Goal: Task Accomplishment & Management: Complete application form

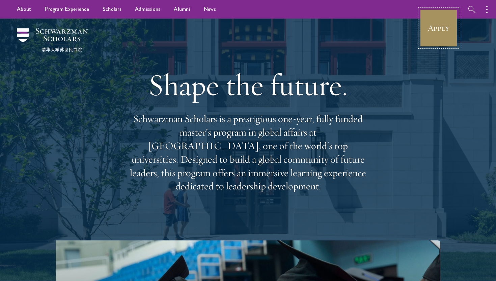
click at [438, 35] on link "Apply" at bounding box center [439, 28] width 38 height 38
click at [433, 28] on link "Apply" at bounding box center [439, 28] width 38 height 38
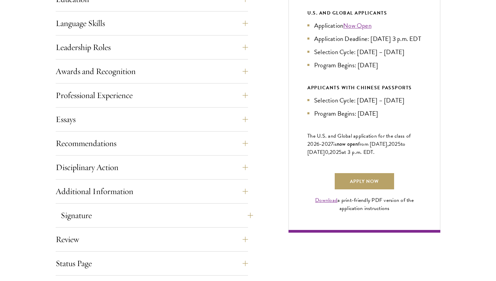
scroll to position [377, 0]
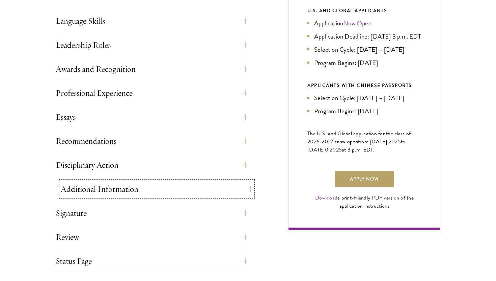
click at [97, 183] on button "Additional Information" at bounding box center [157, 189] width 193 height 16
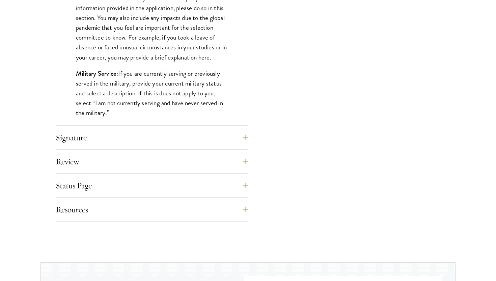
scroll to position [696, 0]
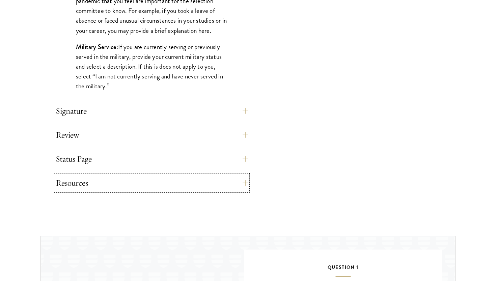
click at [97, 183] on button "Resources" at bounding box center [152, 183] width 193 height 16
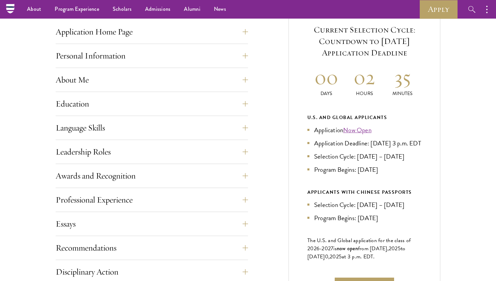
scroll to position [242, 0]
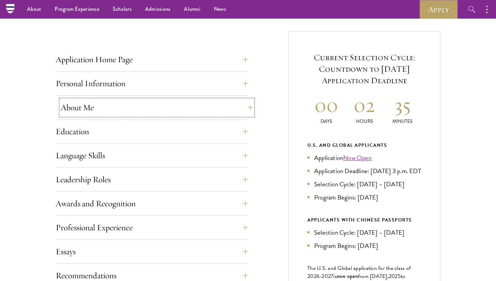
click at [88, 104] on button "About Me" at bounding box center [157, 107] width 193 height 16
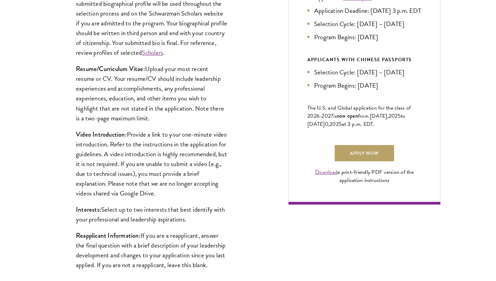
scroll to position [459, 0]
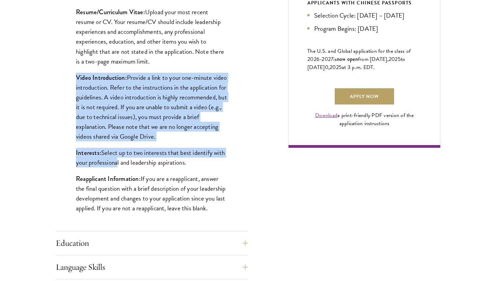
drag, startPoint x: 79, startPoint y: 72, endPoint x: 115, endPoint y: 163, distance: 97.5
click at [115, 163] on div "Biographical Profile: Provide a biographical profile of up to 100 words summari…" at bounding box center [152, 66] width 193 height 328
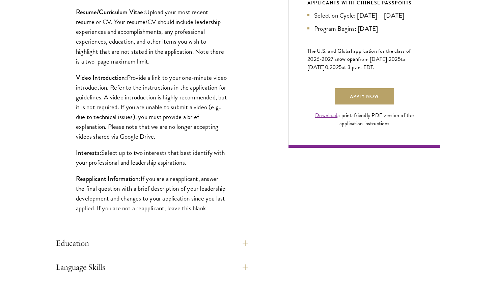
click at [115, 162] on p "Interests: Select up to two interests that best identify with your professional…" at bounding box center [152, 158] width 152 height 20
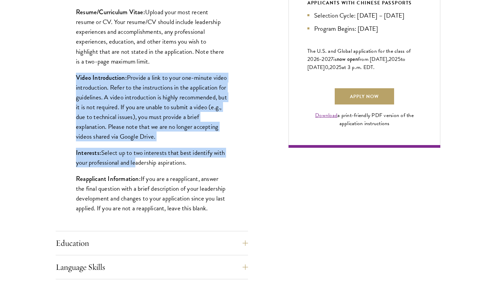
drag, startPoint x: 134, startPoint y: 165, endPoint x: 62, endPoint y: 72, distance: 117.6
click at [62, 72] on div "Biographical Profile: Provide a biographical profile of up to 100 words summari…" at bounding box center [152, 66] width 193 height 328
